Goal: Information Seeking & Learning: Learn about a topic

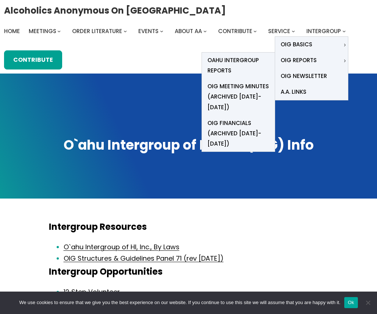
click at [220, 64] on span "Oahu Intergroup Reports" at bounding box center [239, 65] width 62 height 21
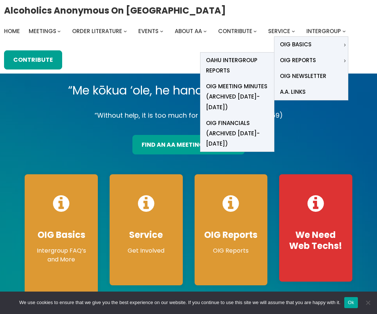
click at [235, 58] on span "Oahu Intergroup Reports" at bounding box center [237, 65] width 63 height 21
click at [210, 64] on span "Oahu Intergroup Reports" at bounding box center [237, 65] width 63 height 21
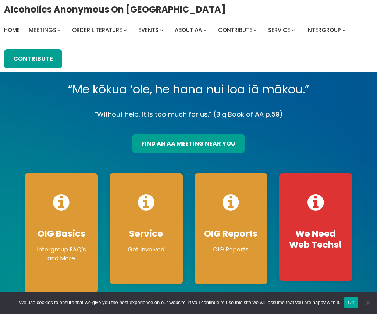
scroll to position [132, 0]
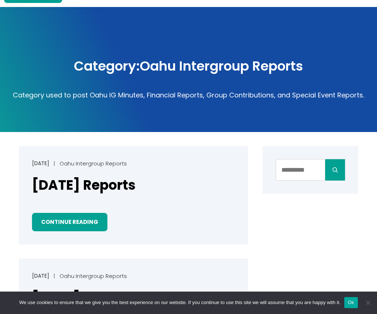
scroll to position [105, 0]
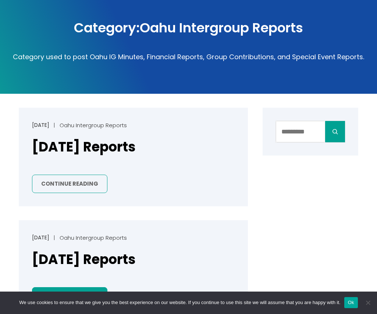
click at [70, 184] on link "Continue Reading" at bounding box center [69, 184] width 75 height 19
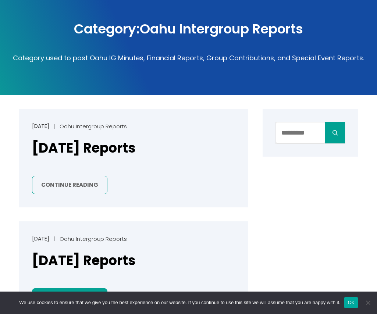
scroll to position [114, 0]
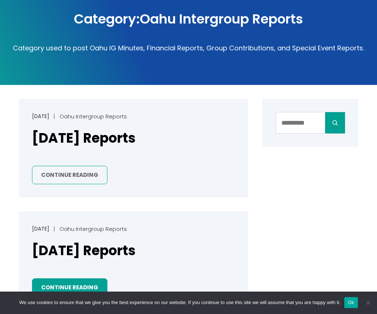
click at [74, 177] on link "Continue Reading" at bounding box center [69, 175] width 75 height 19
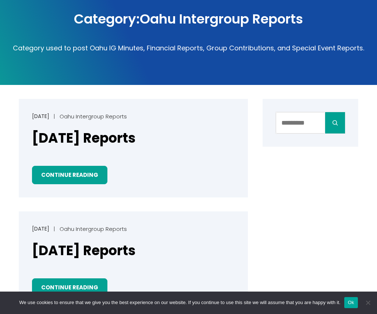
click at [358, 302] on button "Ok" at bounding box center [351, 302] width 14 height 11
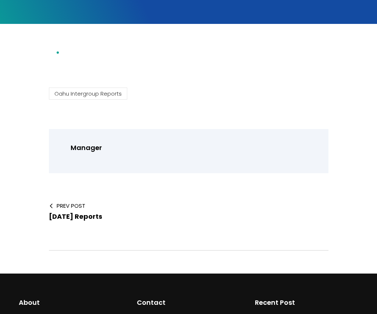
scroll to position [174, 0]
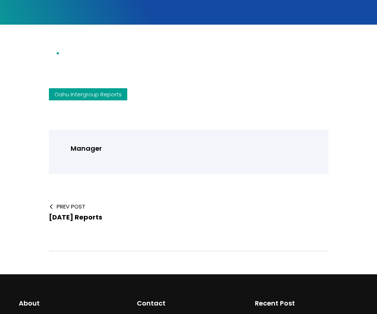
click at [108, 92] on link "Oahu Intergroup Reports" at bounding box center [88, 94] width 78 height 12
